Goal: Transaction & Acquisition: Subscribe to service/newsletter

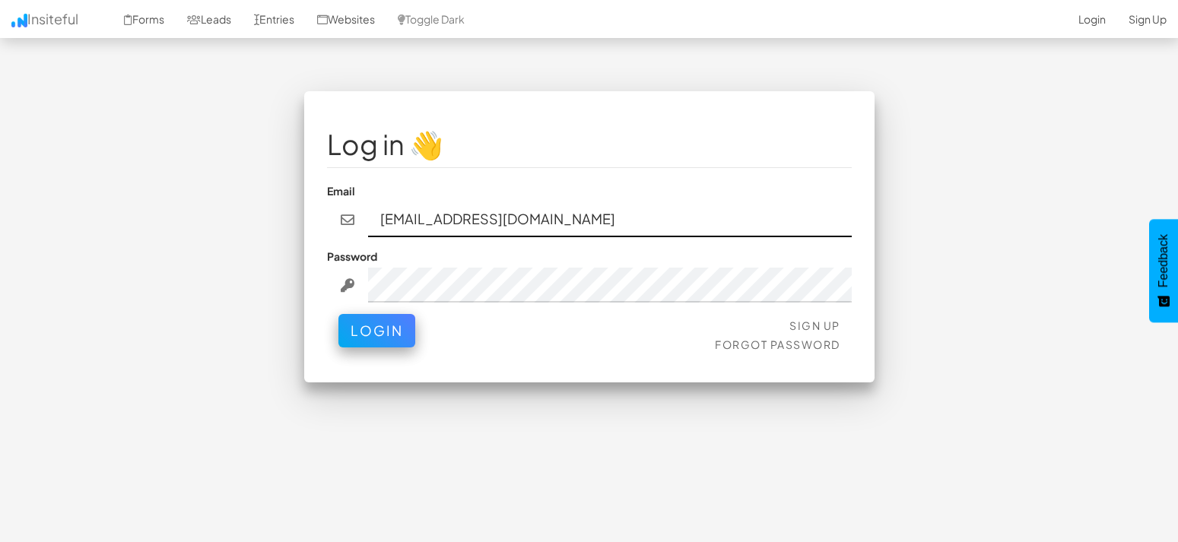
type input "[EMAIL_ADDRESS][DOMAIN_NAME]"
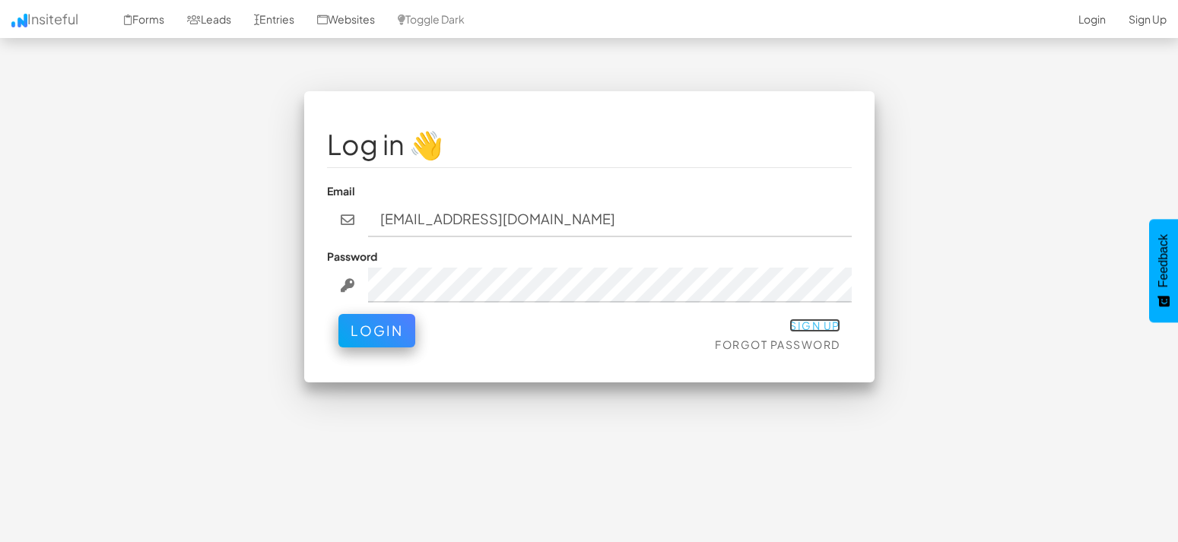
click at [819, 325] on link "Sign Up" at bounding box center [814, 326] width 51 height 14
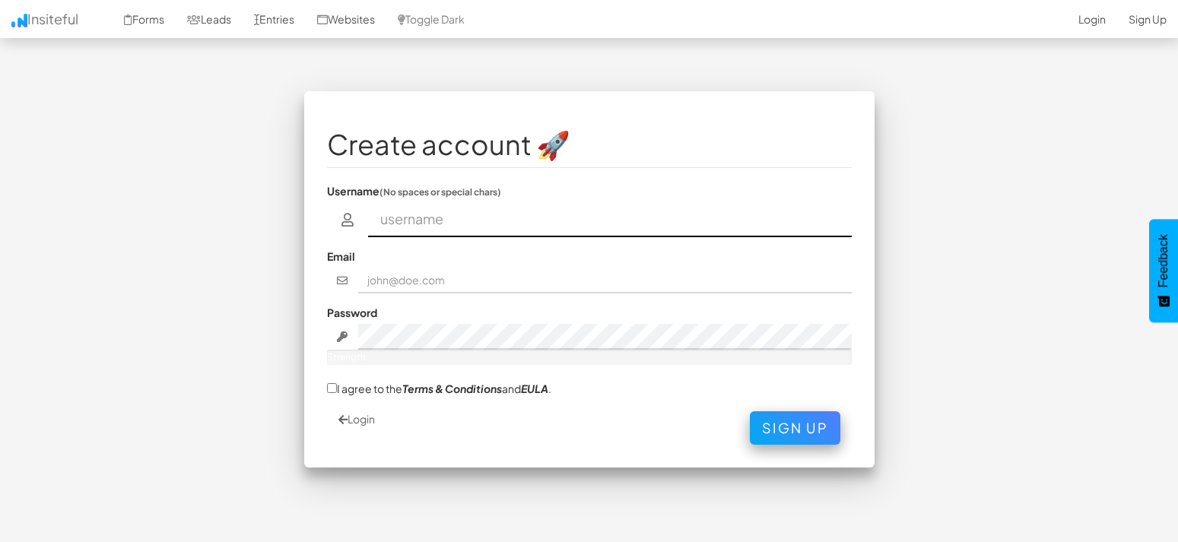
click at [471, 224] on input "text" at bounding box center [610, 219] width 484 height 35
click at [389, 222] on input "Divakarsg" at bounding box center [610, 219] width 484 height 35
type input "divakarsg"
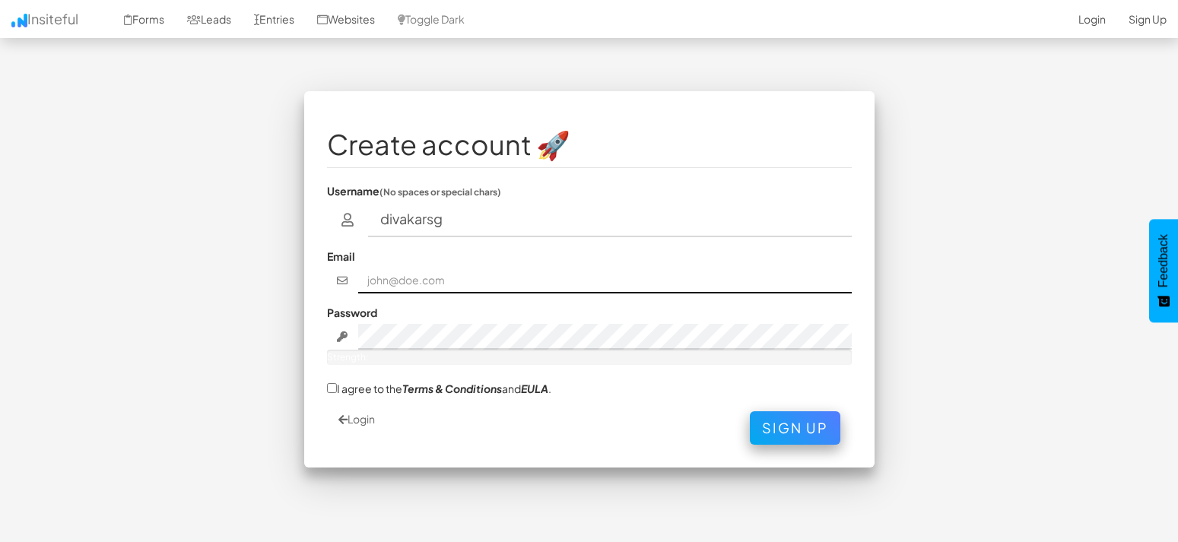
click at [429, 276] on input "text" at bounding box center [604, 281] width 493 height 26
click at [446, 274] on input "text" at bounding box center [604, 281] width 493 height 26
type input "[EMAIL_ADDRESS][DOMAIN_NAME]"
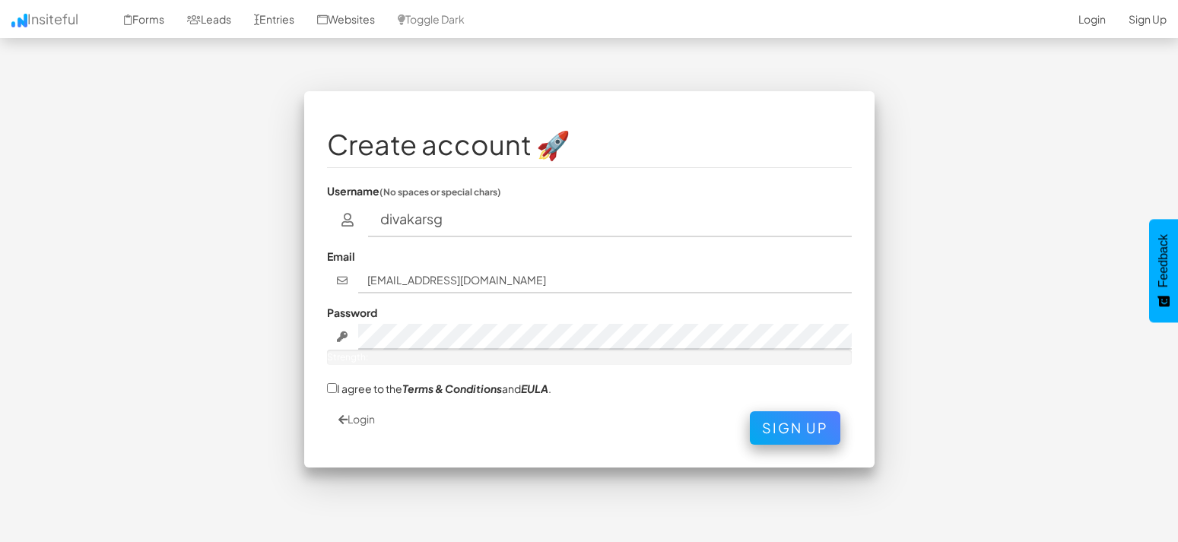
click at [959, 290] on div "Create account 🚀 Username (No spaces or special chars) divakarsg Email divakars…" at bounding box center [589, 287] width 890 height 392
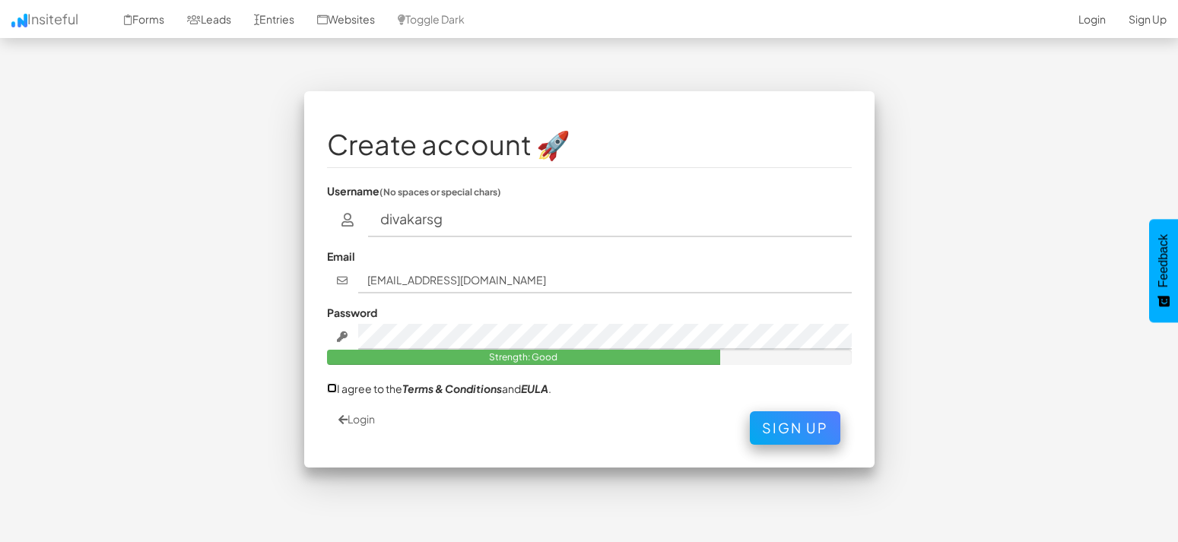
click at [331, 391] on input "I agree to the Terms & Conditions and [PERSON_NAME] ." at bounding box center [332, 388] width 10 height 10
checkbox input "true"
click at [798, 430] on button "Sign Up" at bounding box center [795, 424] width 90 height 33
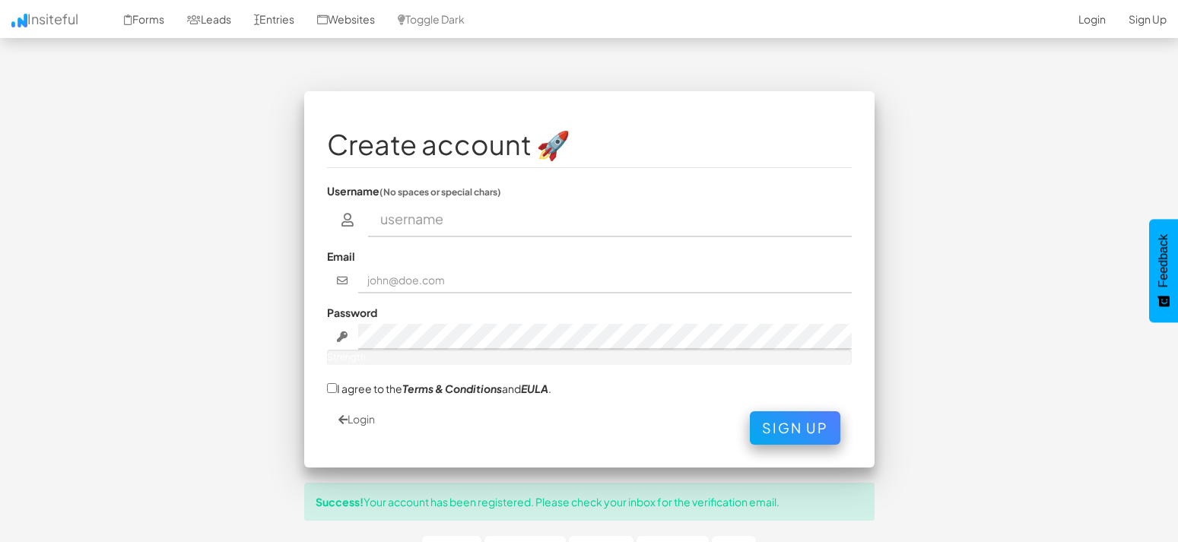
click at [403, 218] on input "text" at bounding box center [610, 219] width 484 height 35
click at [407, 220] on input "text" at bounding box center [610, 219] width 484 height 35
type input "divakarsg"
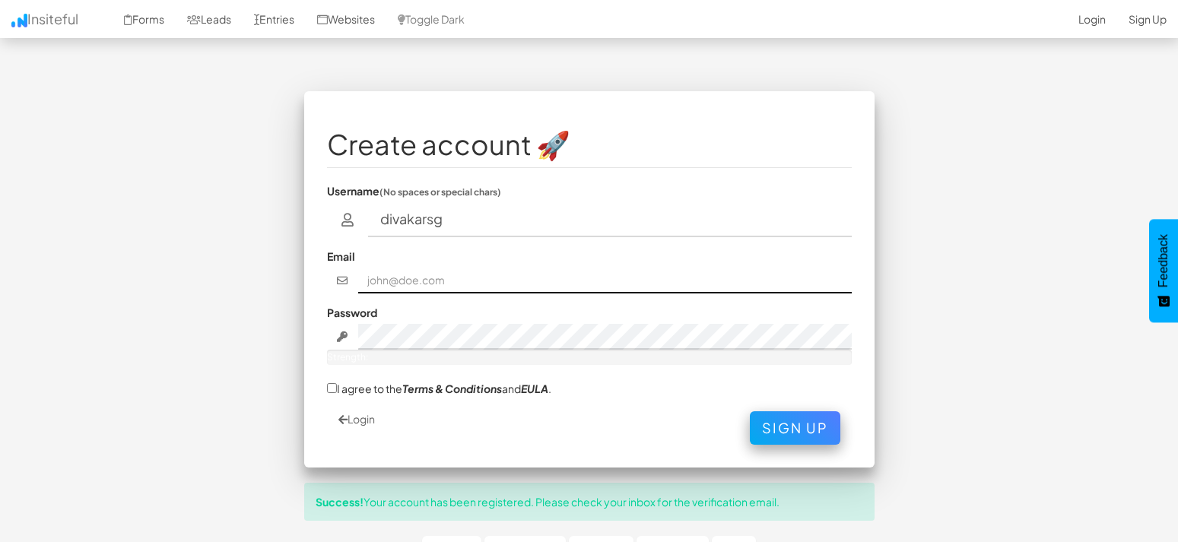
click at [417, 281] on input "text" at bounding box center [604, 281] width 493 height 26
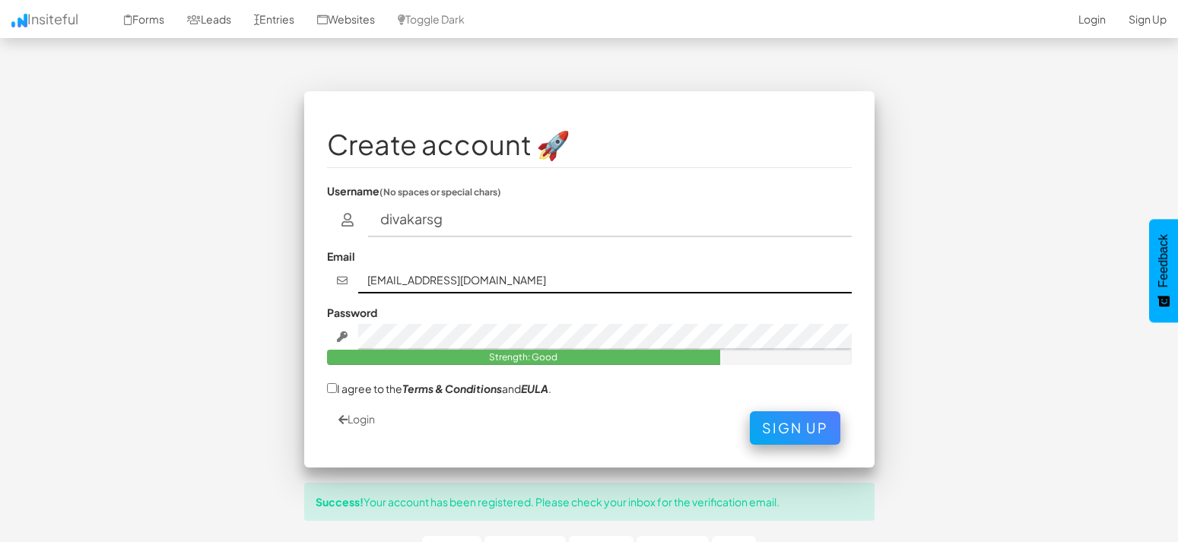
click at [450, 280] on input "divakarsg@gmai.com" at bounding box center [604, 281] width 493 height 26
type input "divakarsg@gmail.com"
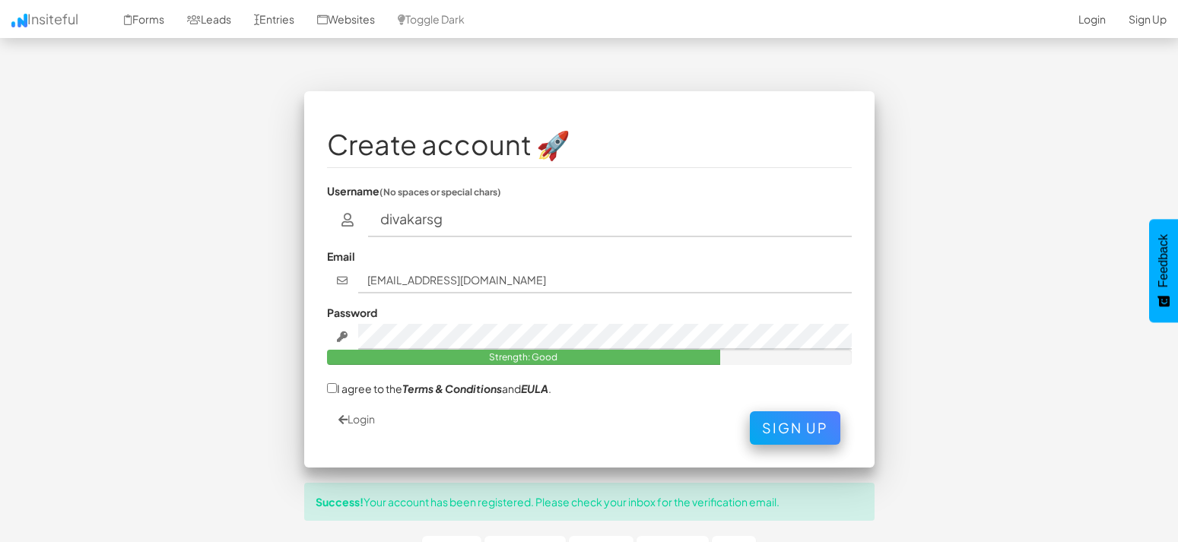
click at [987, 338] on div "Create account 🚀 Username (No spaces or special chars) divakarsg Email divakars…" at bounding box center [589, 325] width 890 height 469
click at [800, 423] on button "Sign Up" at bounding box center [795, 424] width 90 height 33
click at [323, 386] on div "Create account 🚀 Username (No spaces or special chars) divakarsg Email divakars…" at bounding box center [589, 279] width 570 height 376
click at [326, 386] on div "Create account 🚀 Username (No spaces or special chars) divakarsg Email divakars…" at bounding box center [589, 279] width 570 height 376
click at [329, 390] on input "I agree to the Terms & Conditions and EULA ." at bounding box center [332, 388] width 10 height 10
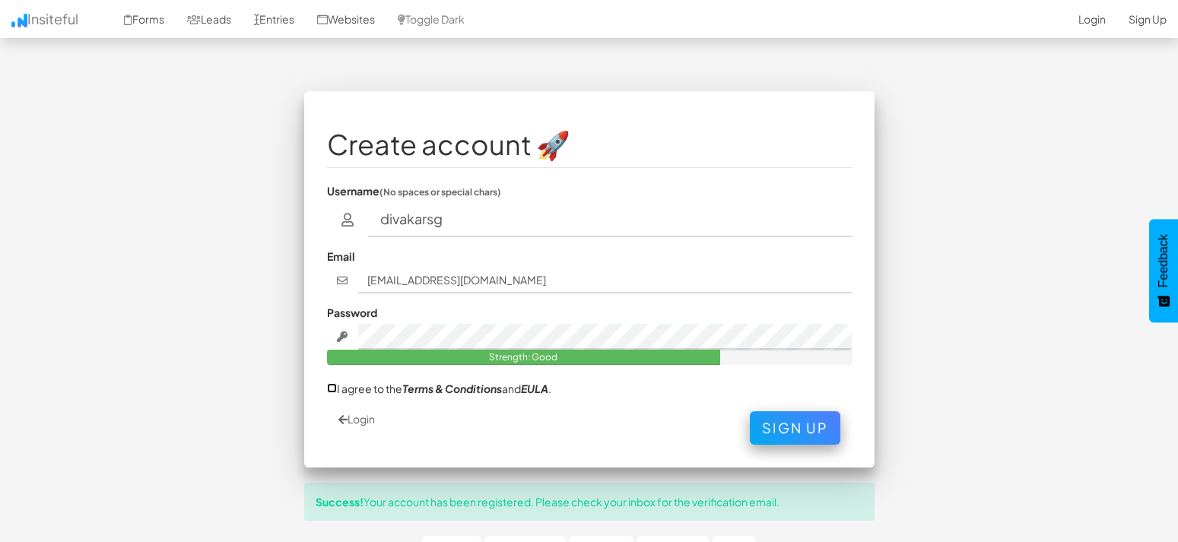
checkbox input "true"
click at [820, 433] on button "Sign Up" at bounding box center [795, 424] width 90 height 33
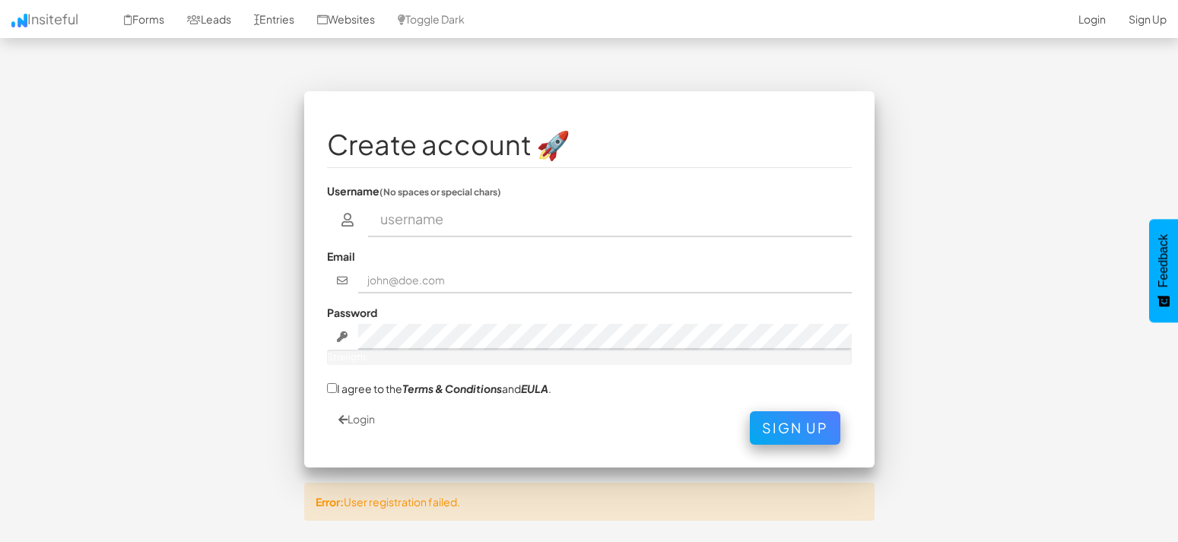
click at [400, 213] on input "text" at bounding box center [610, 219] width 484 height 35
click at [400, 217] on input "text" at bounding box center [610, 219] width 484 height 35
type input "divakarsg"
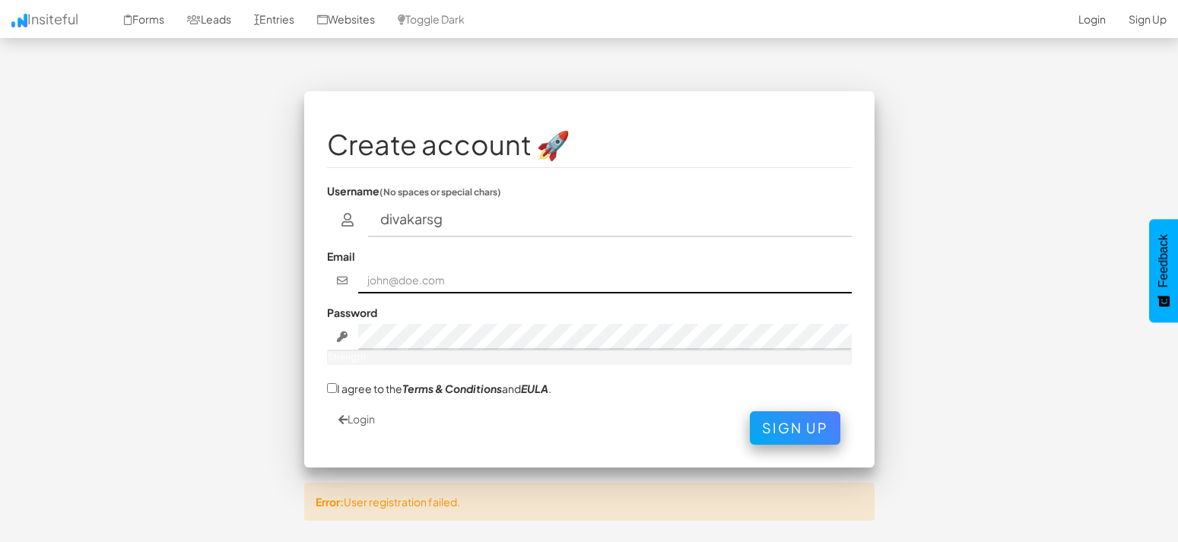
click at [401, 285] on input "text" at bounding box center [604, 281] width 493 height 26
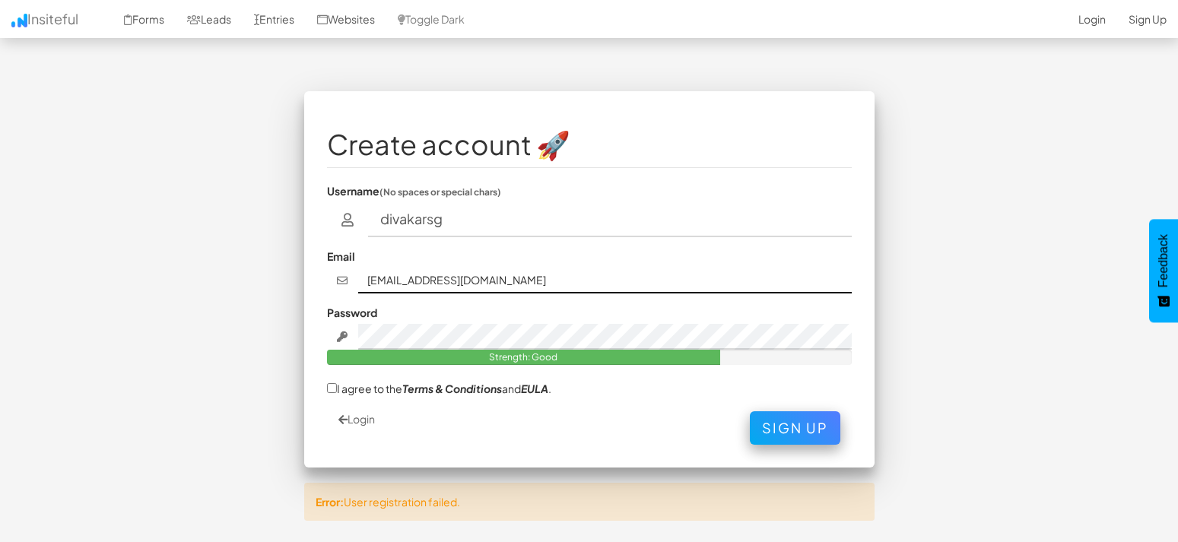
scroll to position [48, 0]
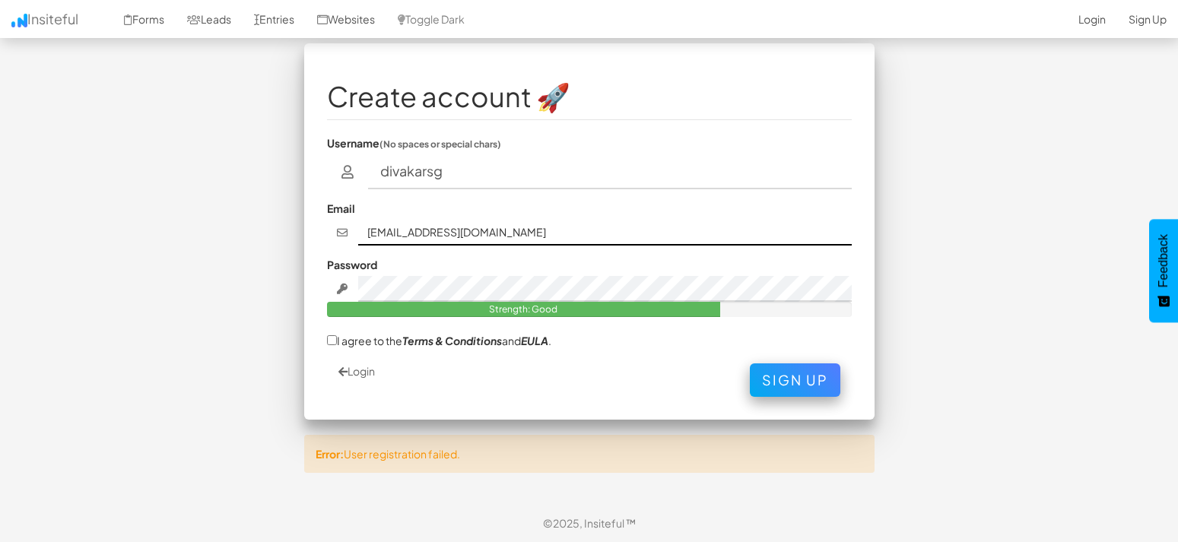
type input "divakarsg@gmail.com"
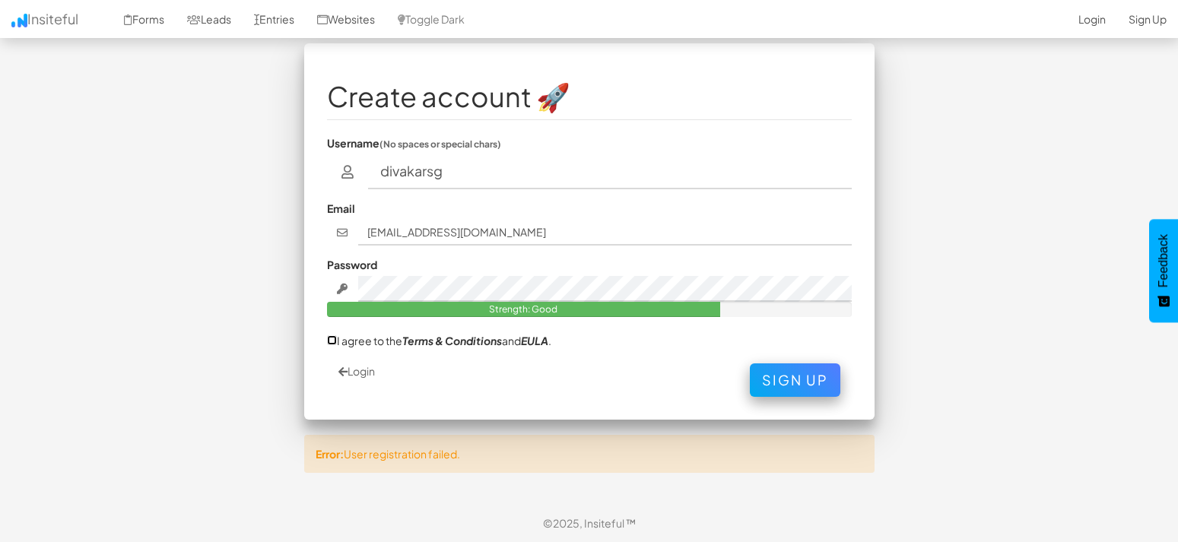
click at [331, 341] on input "I agree to the Terms & Conditions and EULA ." at bounding box center [332, 340] width 10 height 10
checkbox input "true"
click at [787, 373] on button "Sign Up" at bounding box center [795, 376] width 90 height 33
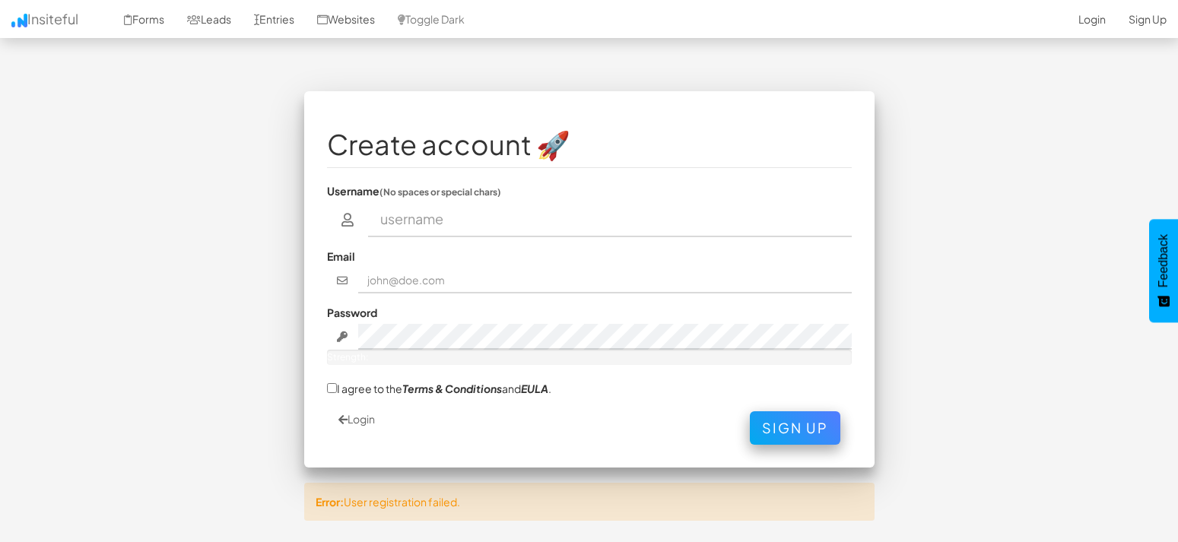
click at [965, 243] on div "Create account 🚀 Username (No spaces or special chars) Email Password Strength:…" at bounding box center [589, 313] width 890 height 445
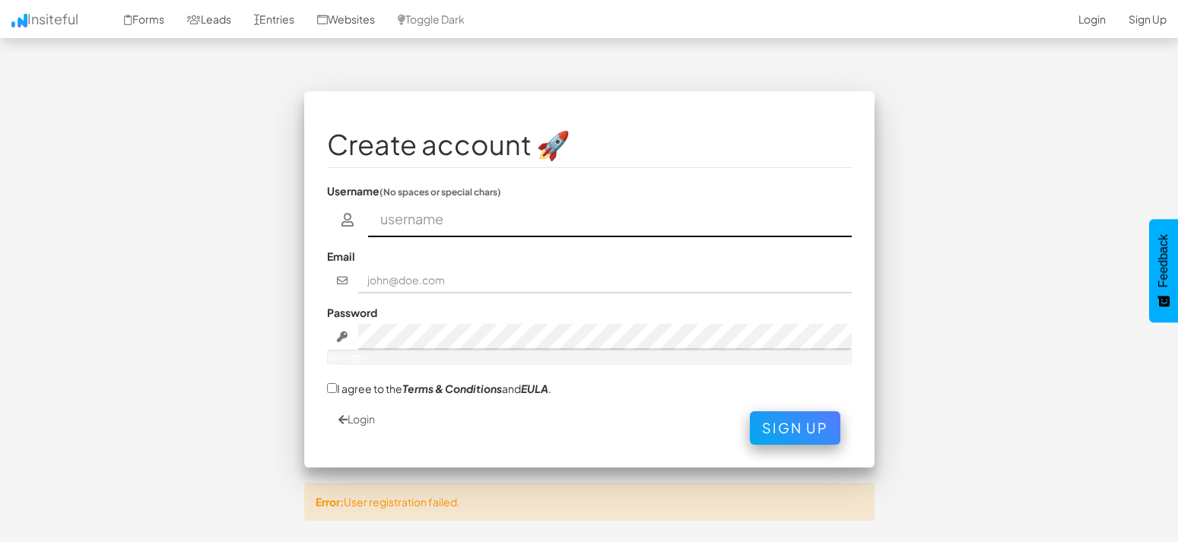
click at [441, 215] on input "text" at bounding box center [610, 219] width 484 height 35
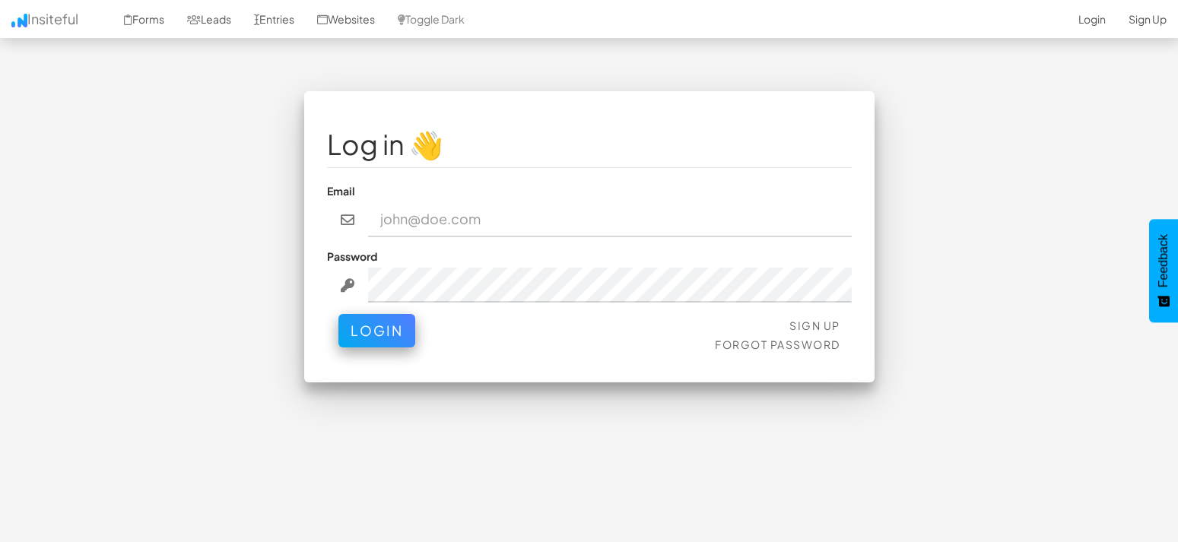
click at [71, 118] on body "Toggle navigation Insiteful Forms Leads Entries Websites Toggle Dark 2-Click In…" at bounding box center [589, 295] width 1178 height 590
